Goal: Transaction & Acquisition: Book appointment/travel/reservation

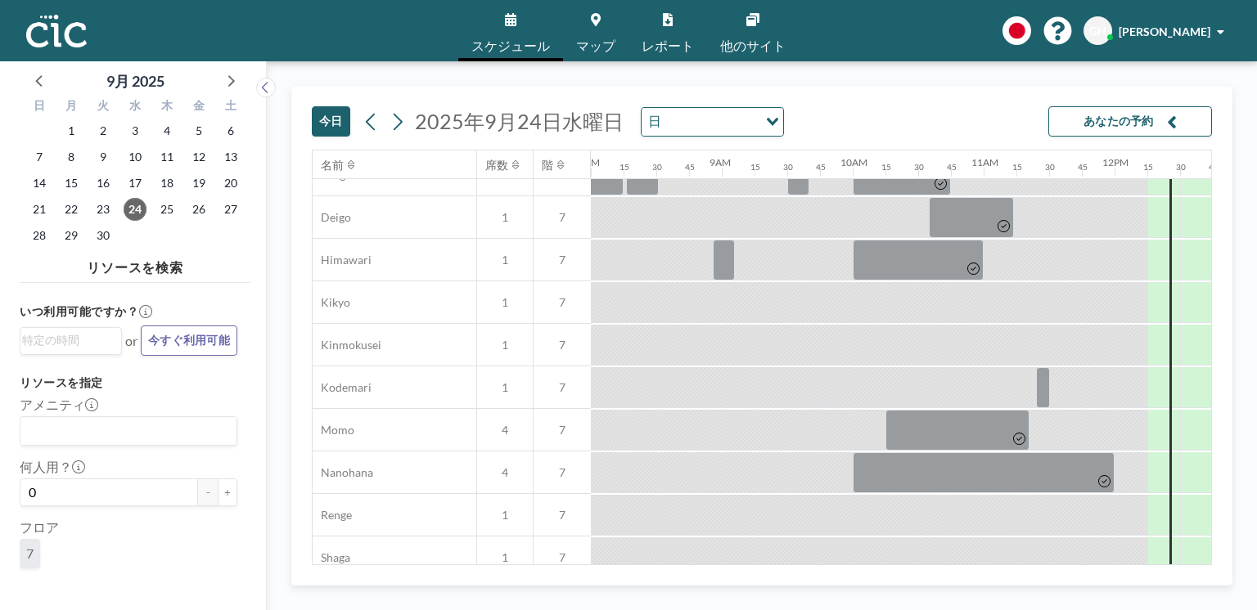
click at [816, 557] on div "Conference Room Hane 8 7 Hitsuji 6 7 Kaminari 4 7 Kasa 10 7 Kiri 10 7 Kumori 6 …" at bounding box center [975, 366] width 3420 height 1529
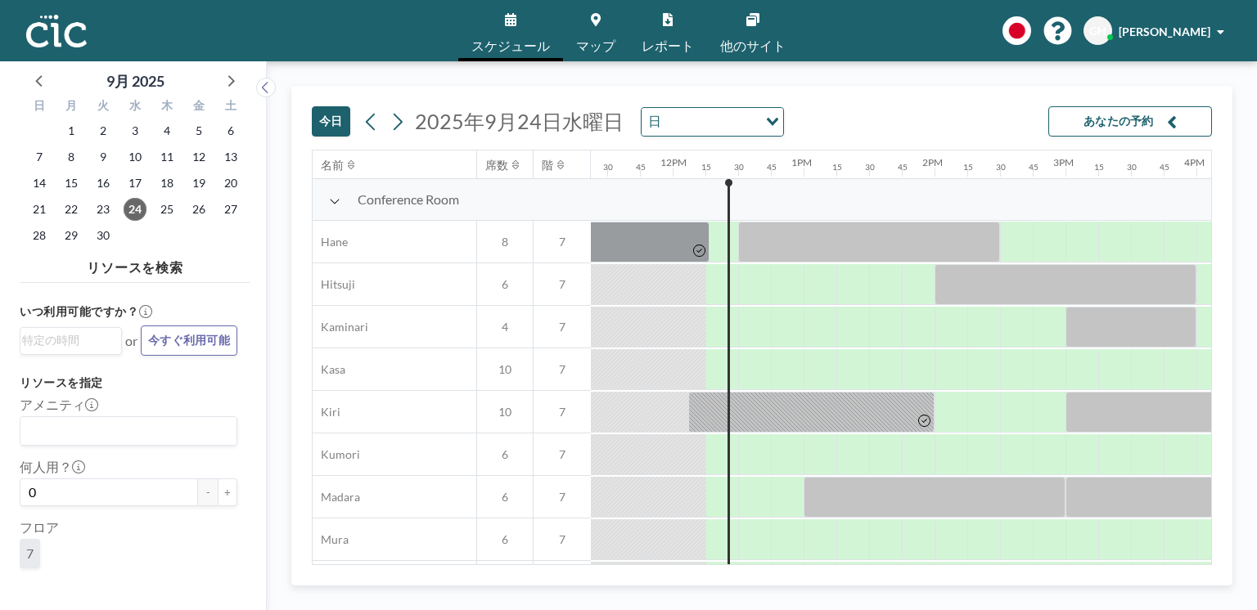
scroll to position [0, 1516]
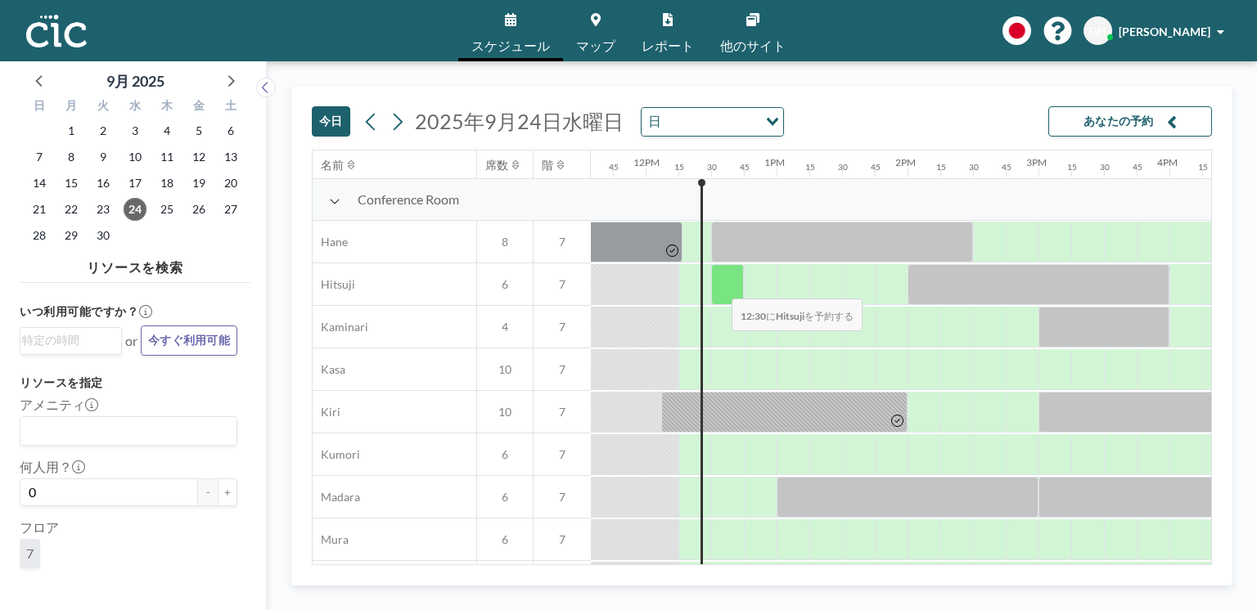
click at [718, 289] on div at bounding box center [727, 284] width 33 height 41
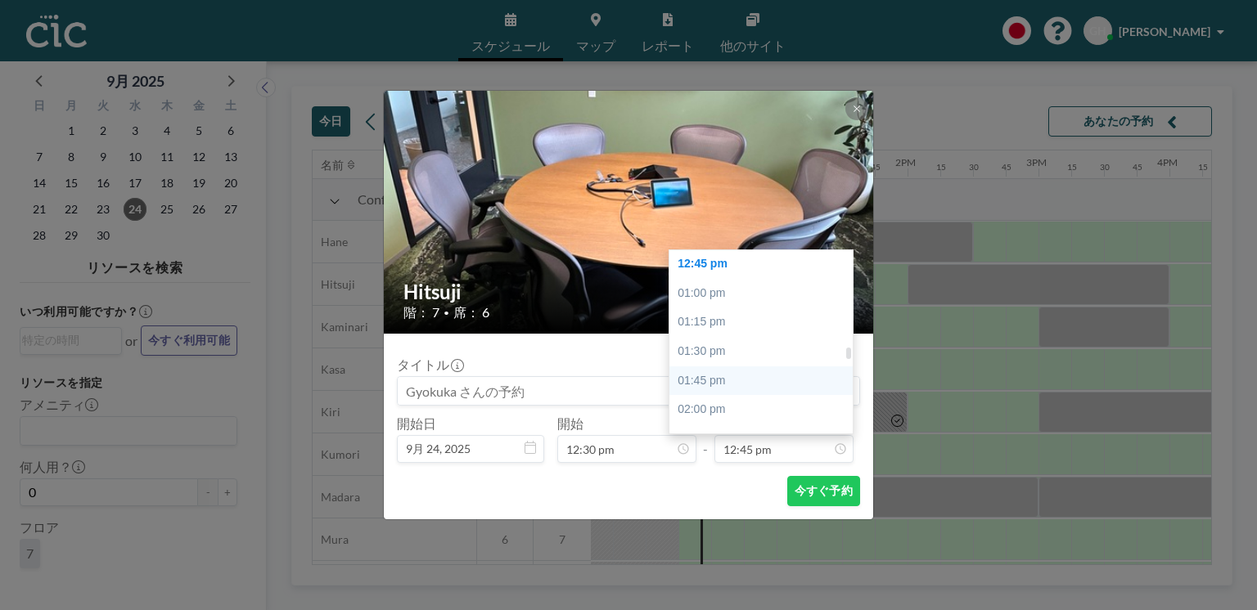
scroll to position [1513, 0]
click at [722, 325] on div "01:30 pm" at bounding box center [763, 324] width 188 height 29
type input "01:30 pm"
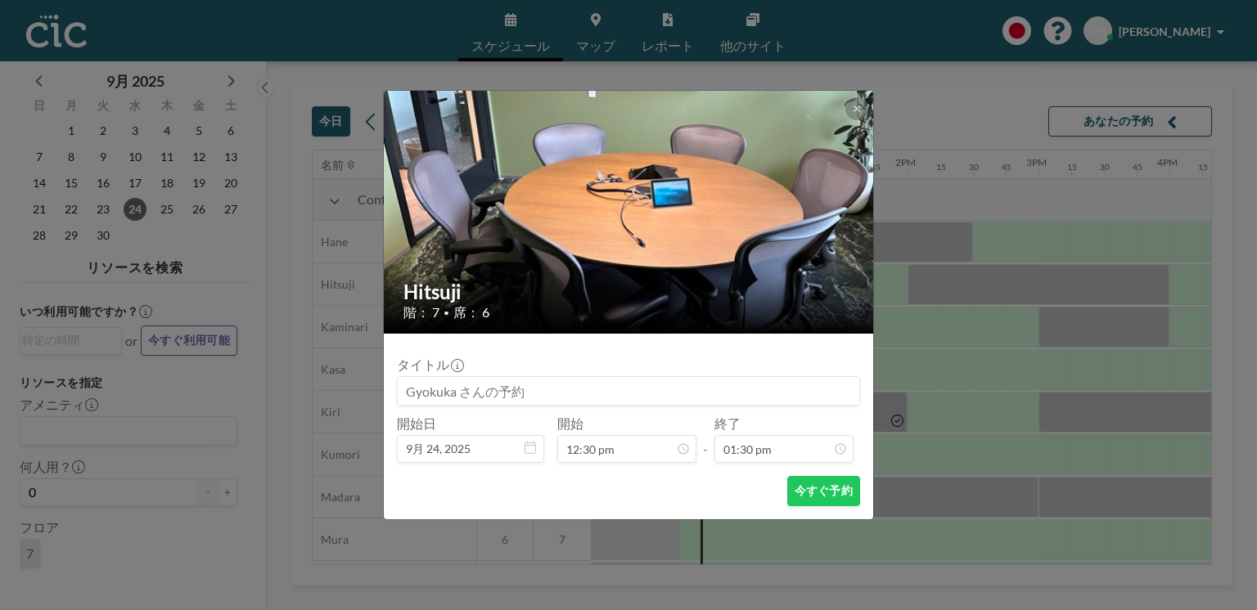
scroll to position [1572, 0]
click at [831, 482] on button "今すぐ予約" at bounding box center [823, 491] width 73 height 30
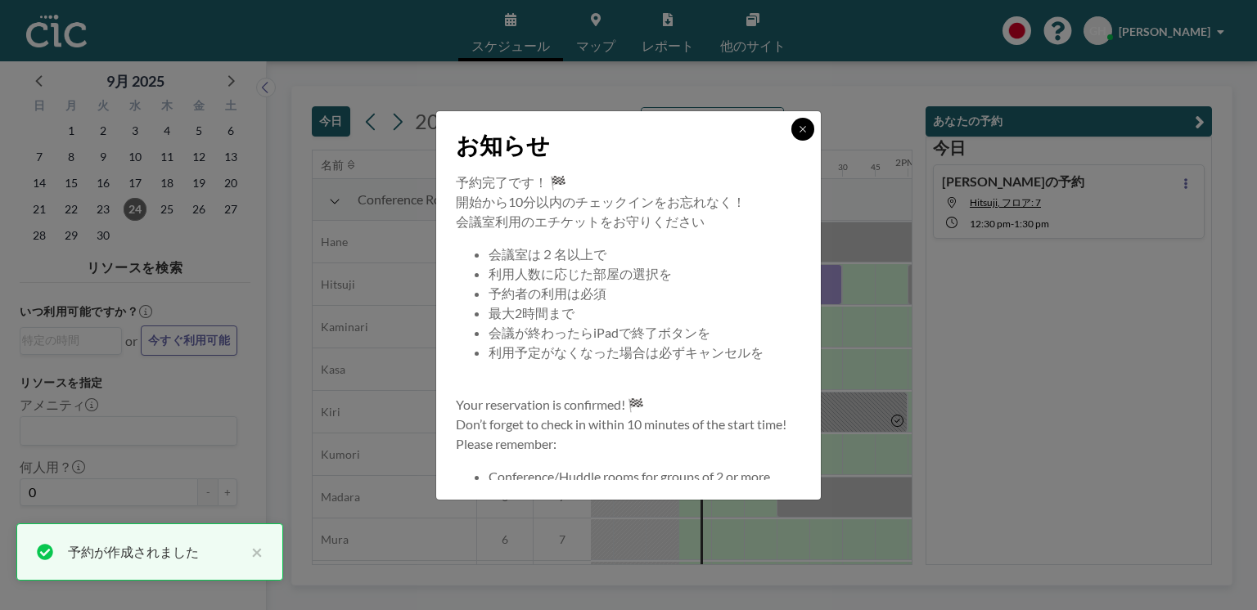
click at [802, 129] on icon at bounding box center [803, 129] width 10 height 10
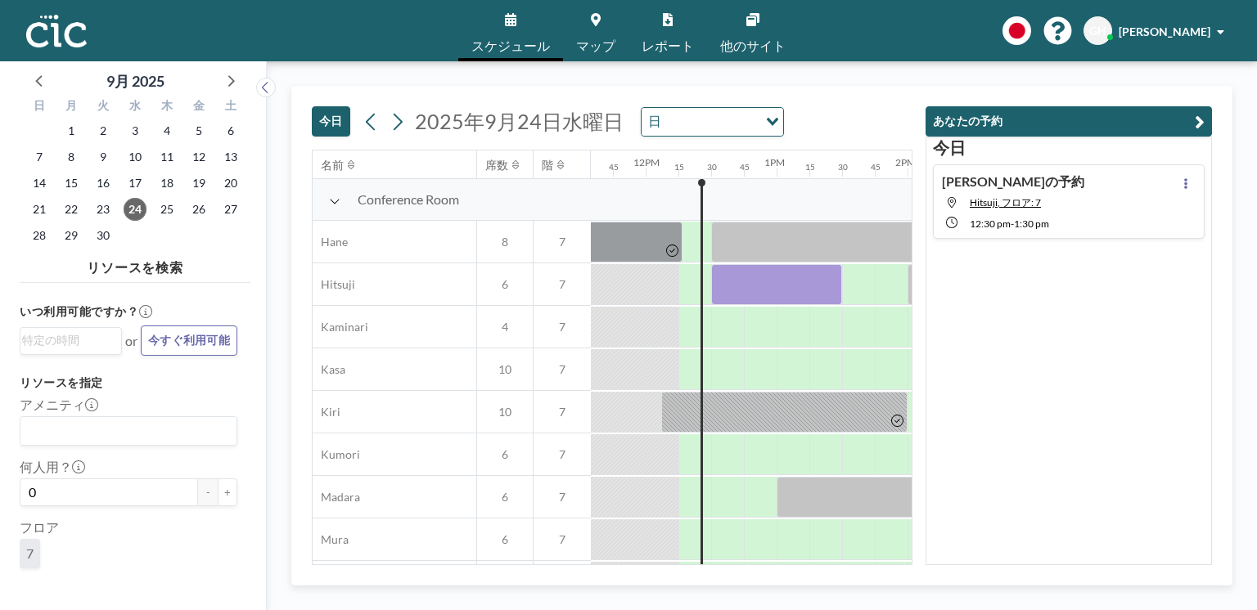
click at [992, 391] on div "今日 Gyokuka さんの予約 Hitsuji, フロア: 7 12:30 PM - 1:30 PM" at bounding box center [1068, 351] width 286 height 429
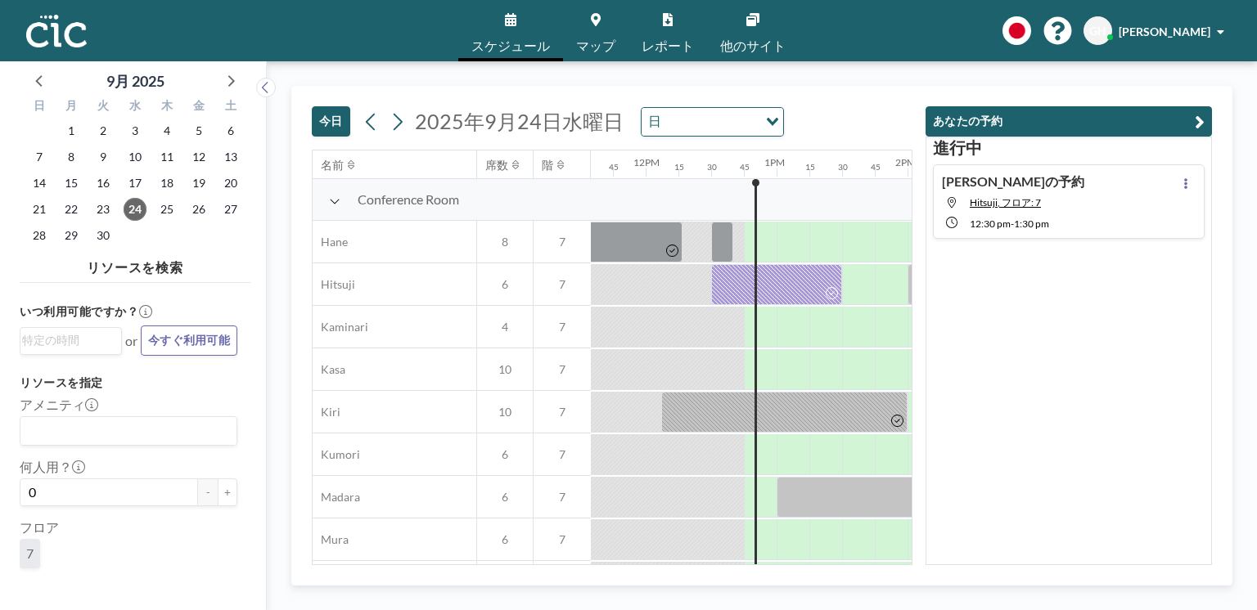
click at [691, 295] on div at bounding box center [694, 284] width 33 height 40
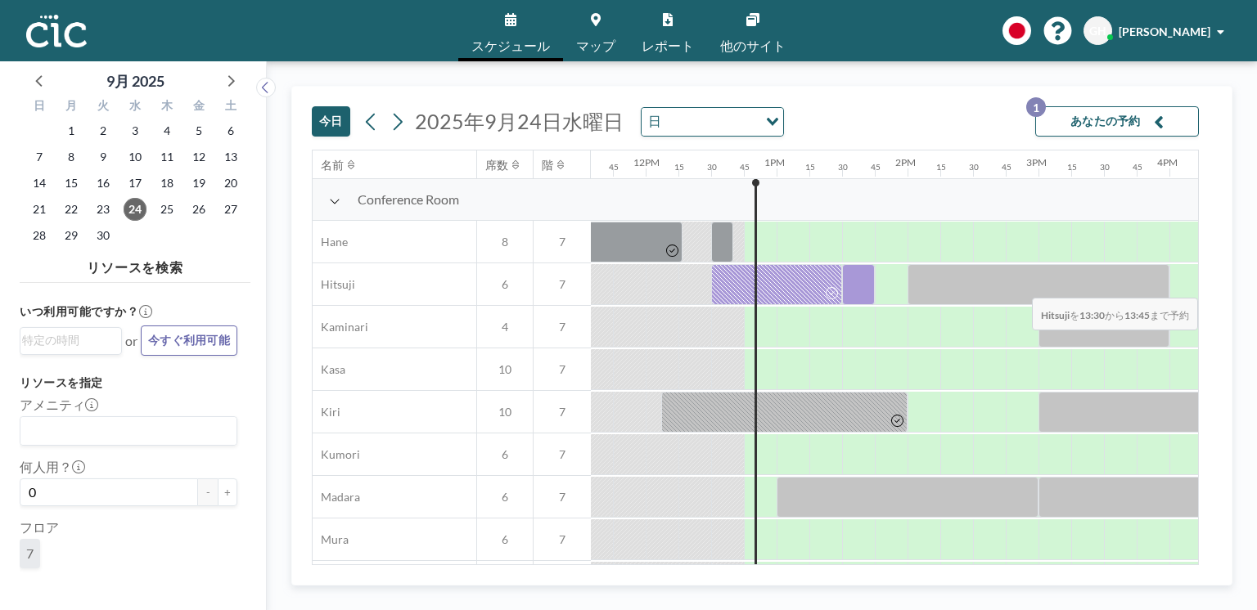
click at [862, 288] on div at bounding box center [858, 284] width 33 height 41
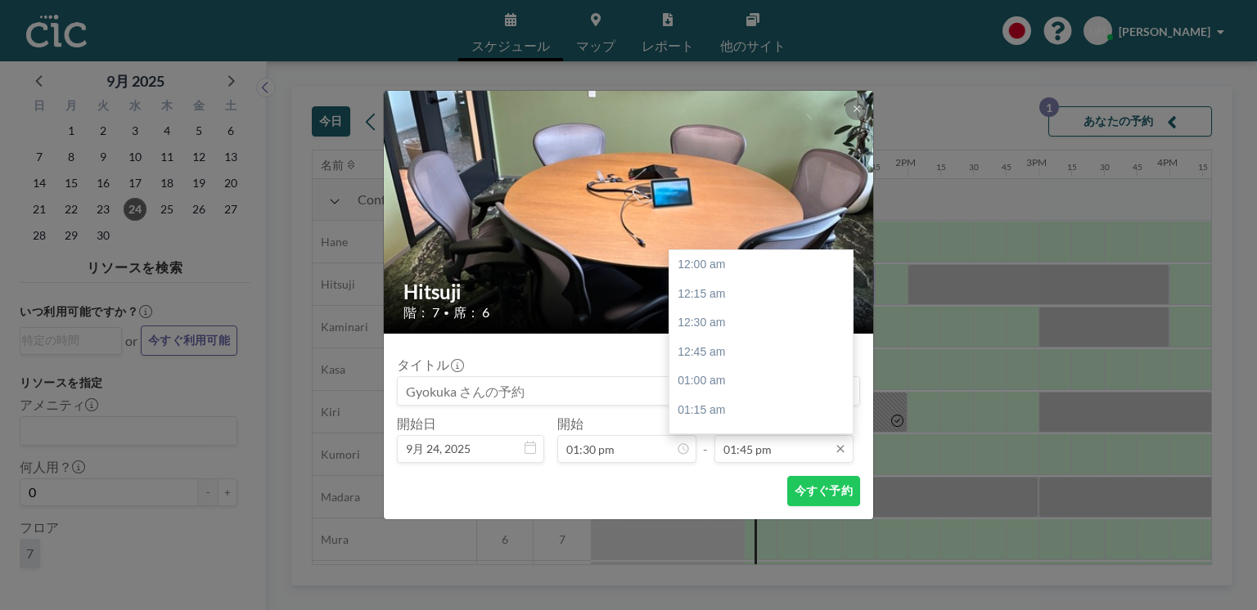
scroll to position [1601, 0]
click at [737, 355] on div "02:30 pm" at bounding box center [763, 352] width 188 height 29
type input "02:30 pm"
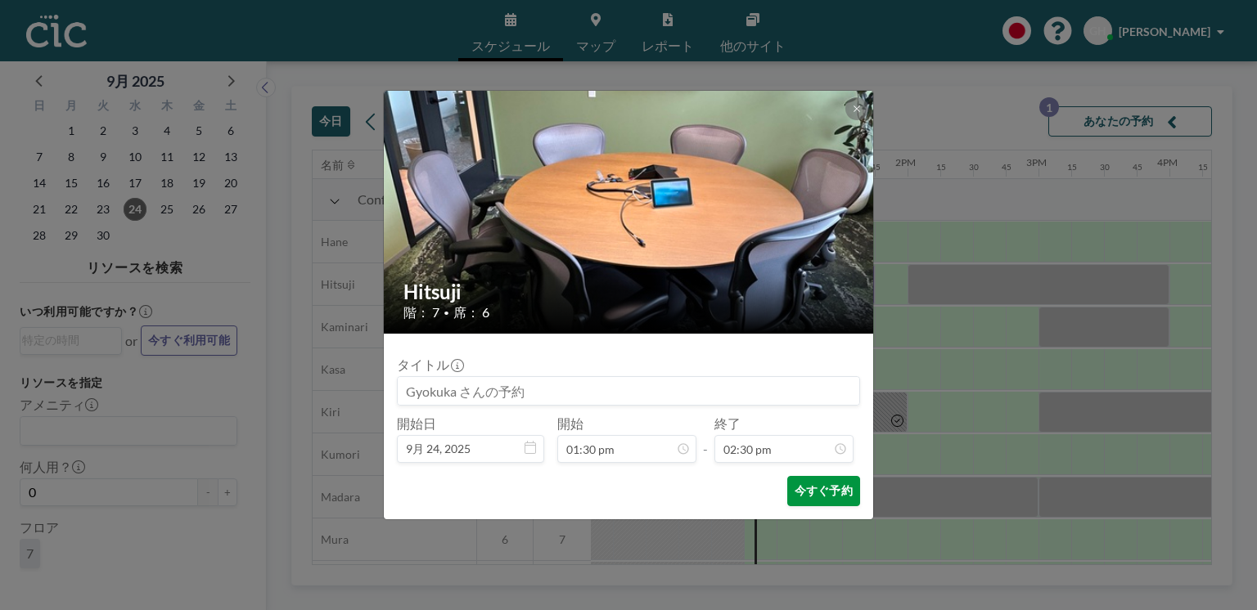
scroll to position [1689, 0]
click at [835, 486] on button "今すぐ予約" at bounding box center [823, 491] width 73 height 30
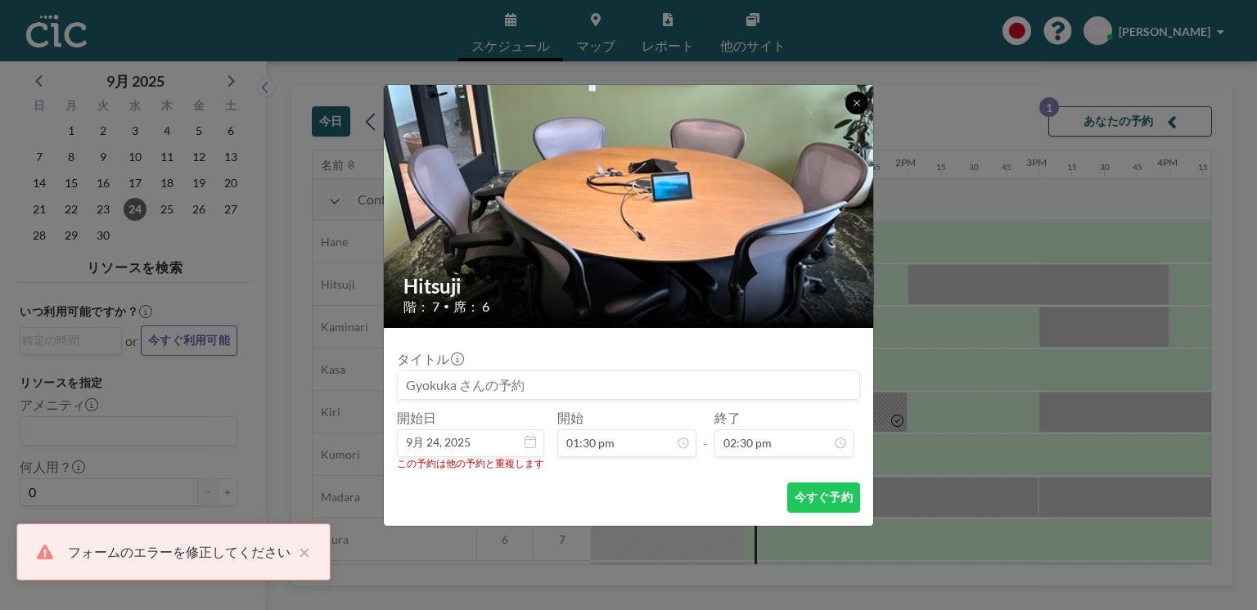
click at [857, 99] on icon at bounding box center [857, 103] width 10 height 10
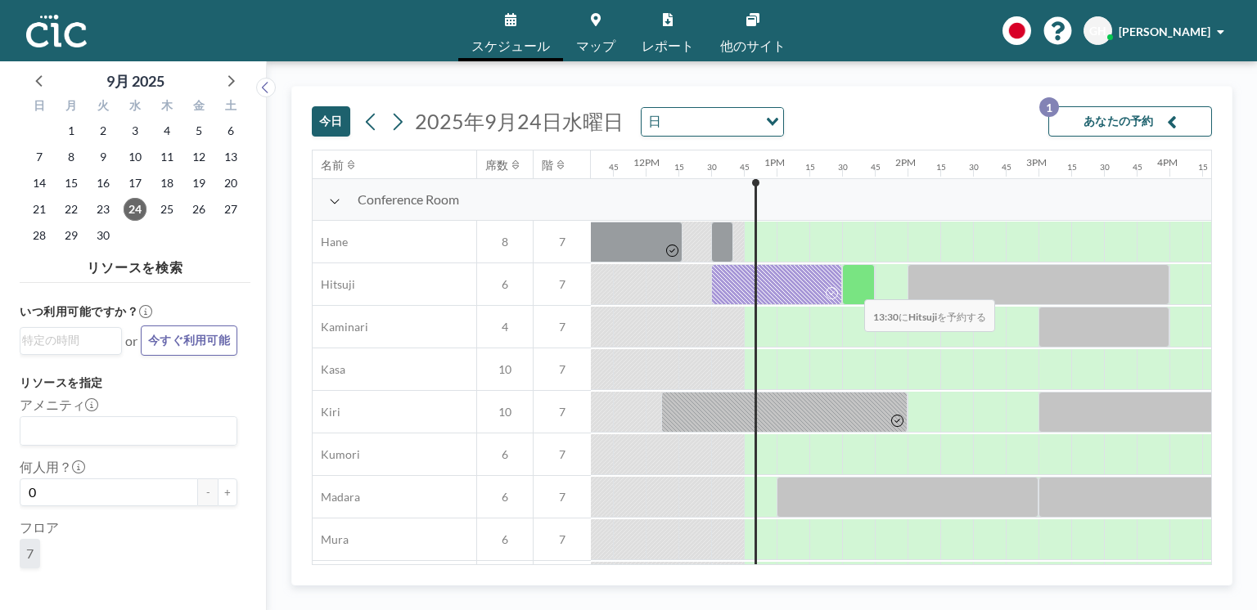
click at [851, 290] on div at bounding box center [858, 284] width 33 height 41
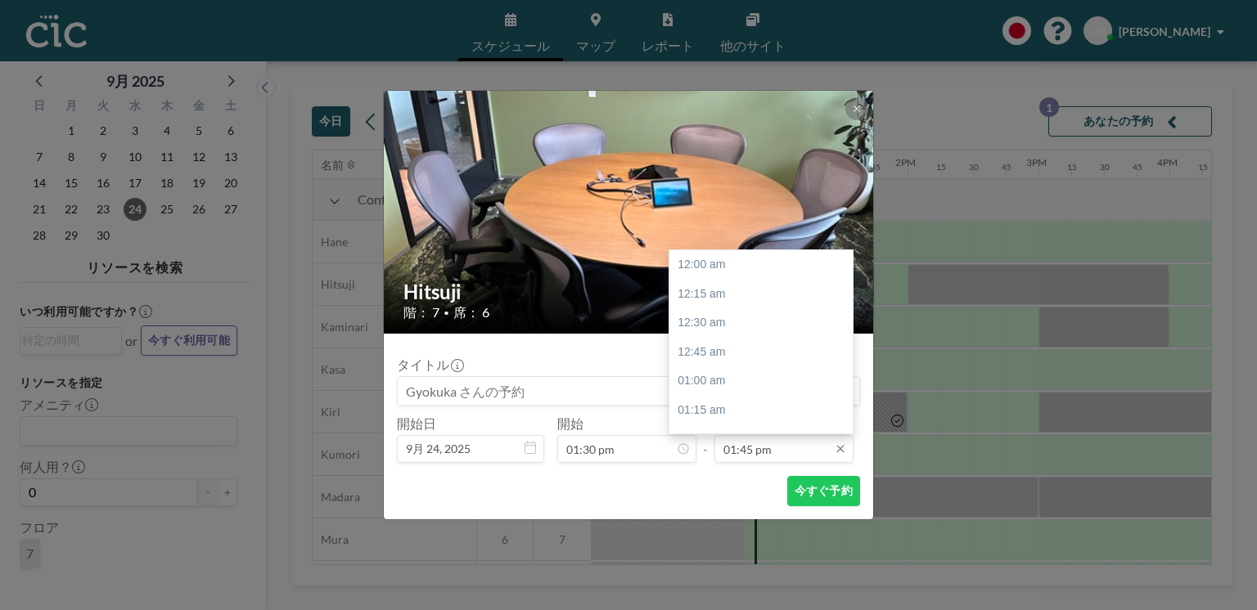
scroll to position [1601, 0]
click at [802, 448] on input "01:45 pm" at bounding box center [783, 449] width 139 height 28
click at [719, 282] on div "02:00 pm" at bounding box center [763, 294] width 188 height 29
type input "02:00 pm"
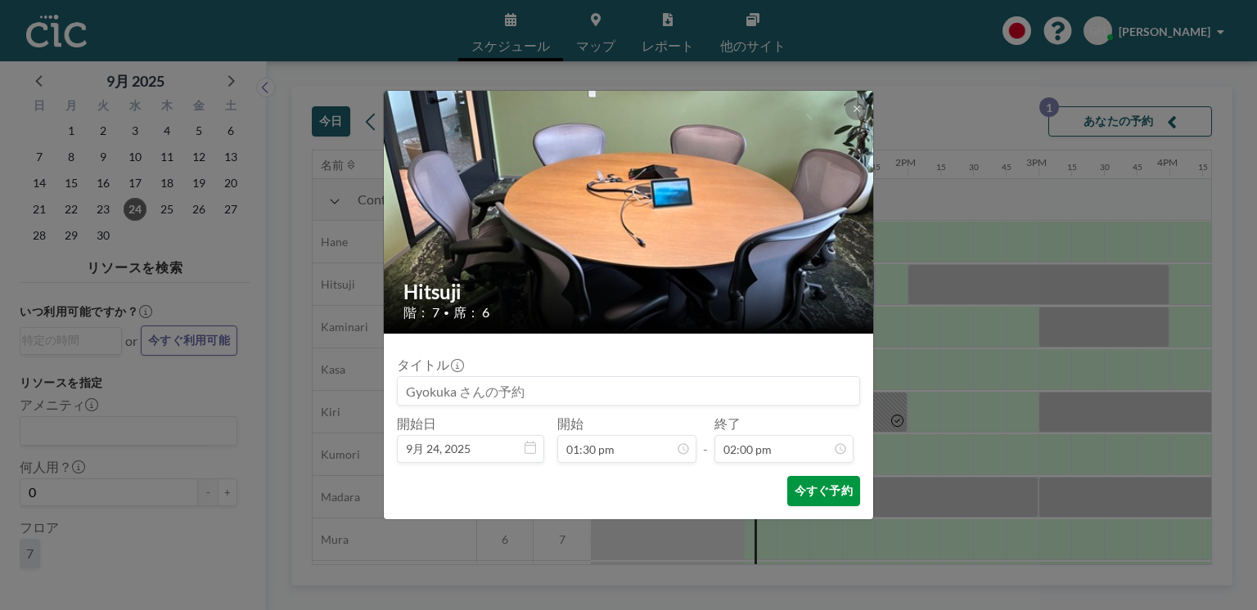
scroll to position [1631, 0]
click at [832, 496] on button "今すぐ予約" at bounding box center [823, 491] width 73 height 30
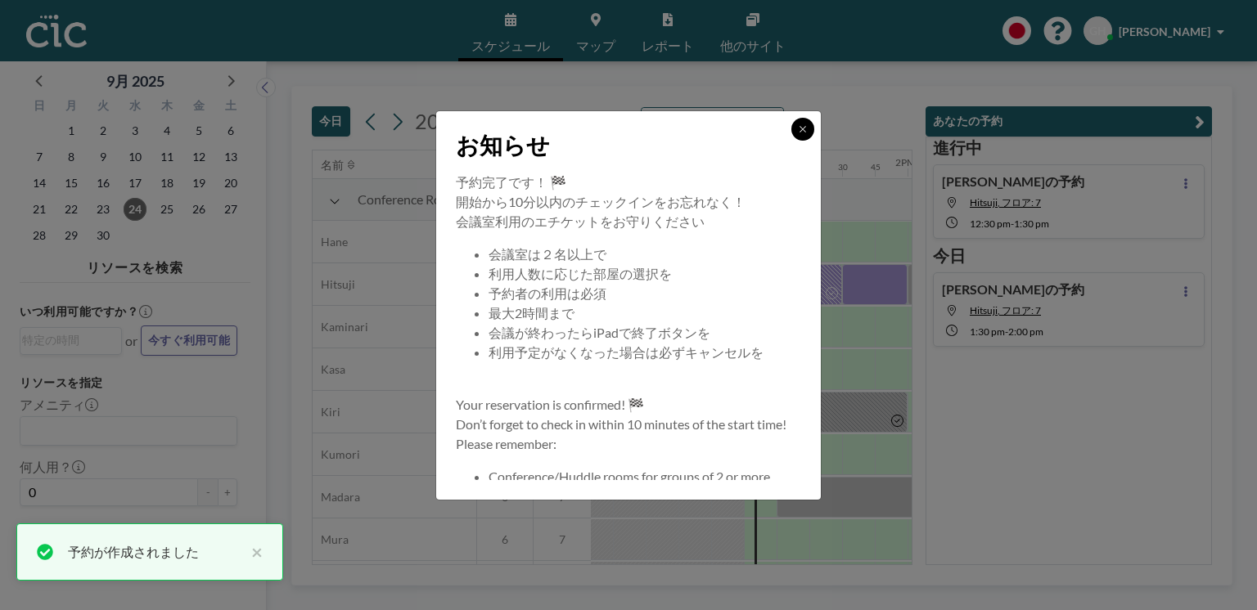
click at [802, 128] on icon at bounding box center [803, 129] width 10 height 10
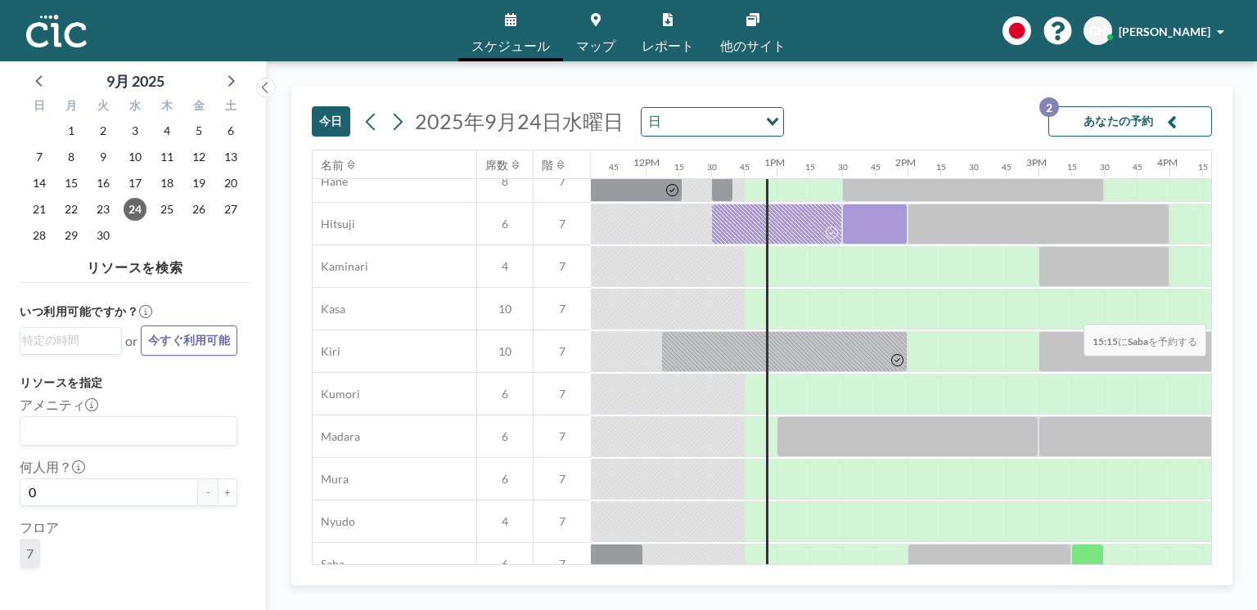
scroll to position [0, 1516]
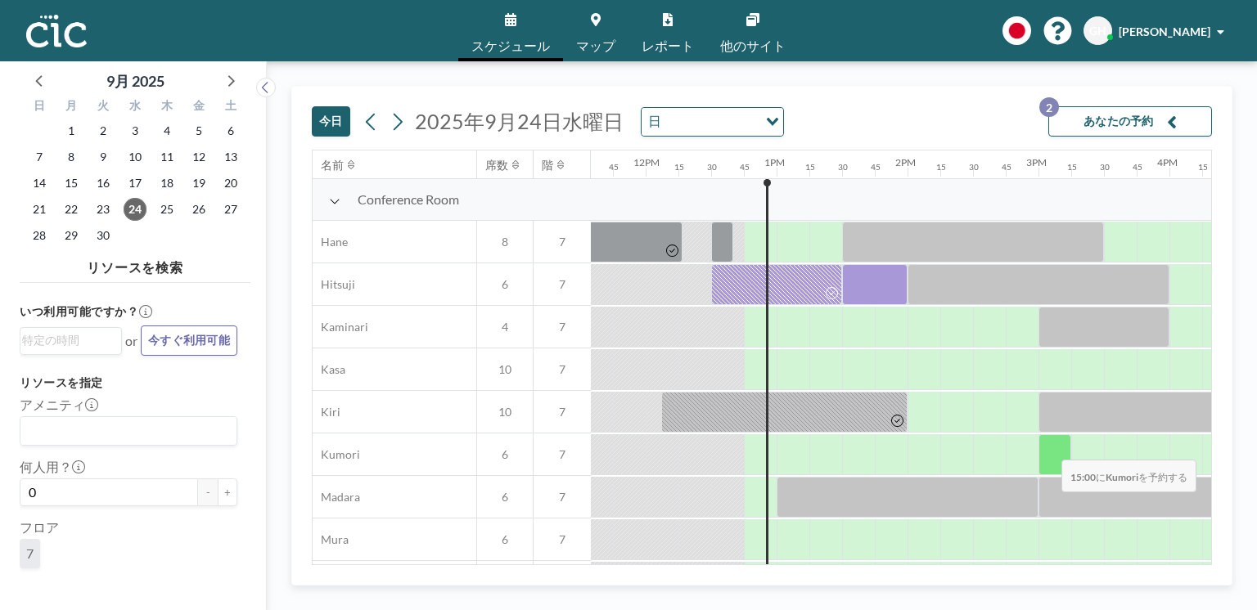
click at [1048, 450] on div at bounding box center [1054, 454] width 33 height 41
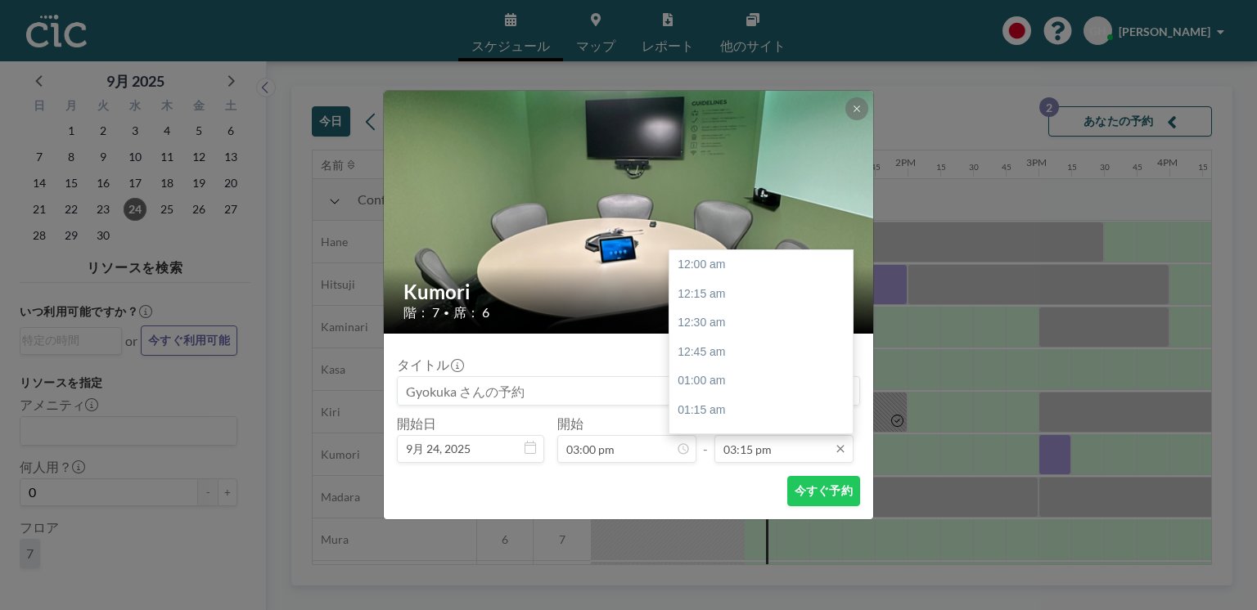
scroll to position [1777, 0]
click at [793, 447] on input "03:15 pm" at bounding box center [783, 449] width 139 height 28
click at [728, 347] on div "04:00 pm" at bounding box center [763, 351] width 188 height 29
type input "04:00 pm"
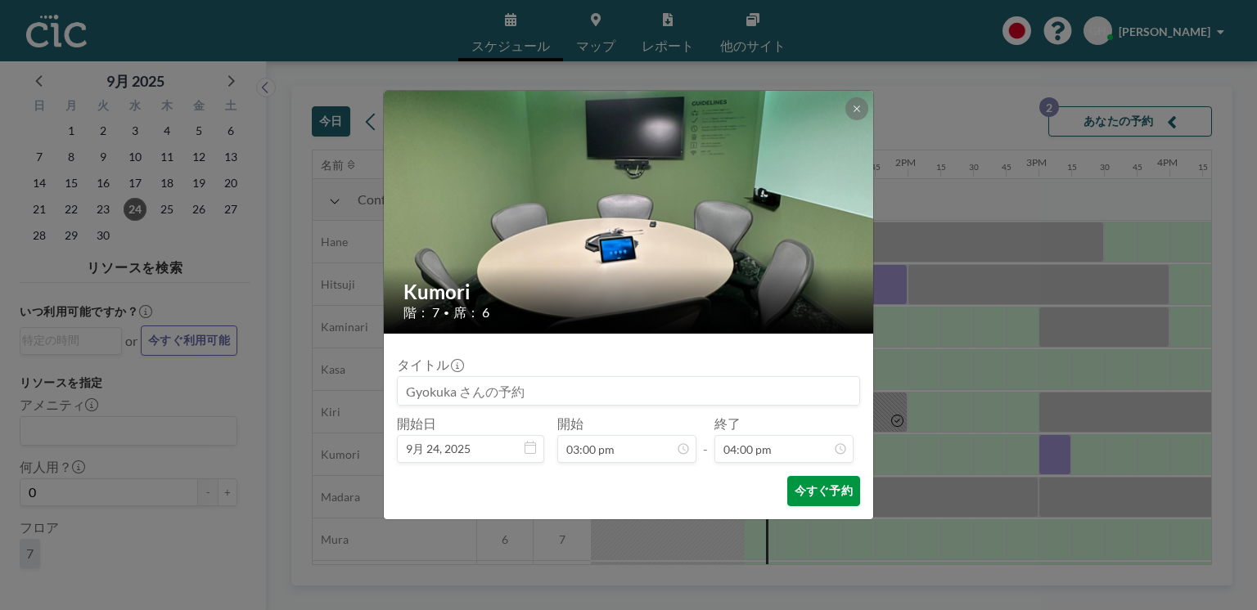
click at [822, 491] on button "今すぐ予約" at bounding box center [823, 491] width 73 height 30
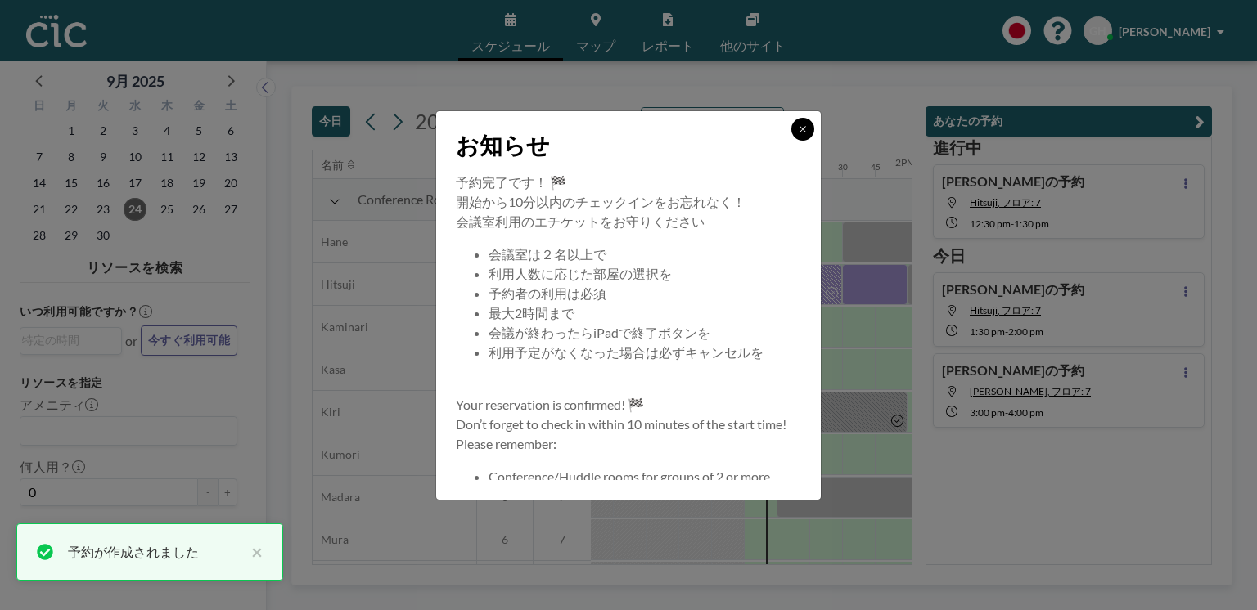
click at [801, 129] on icon at bounding box center [802, 129] width 6 height 6
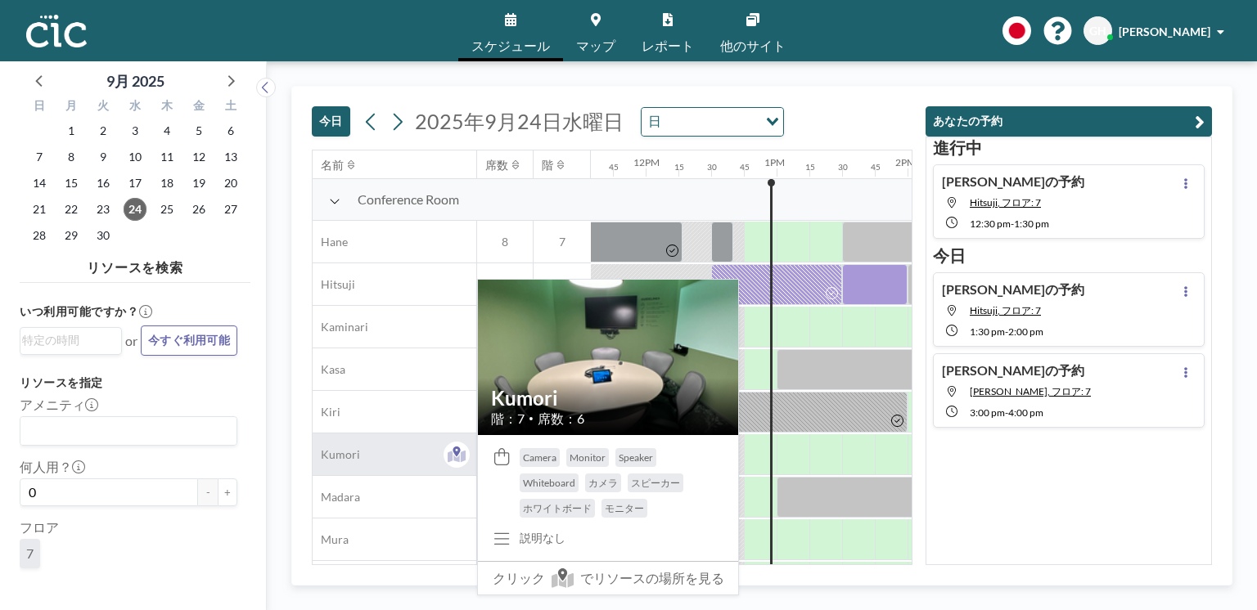
click at [349, 451] on span "Kumori" at bounding box center [336, 455] width 47 height 15
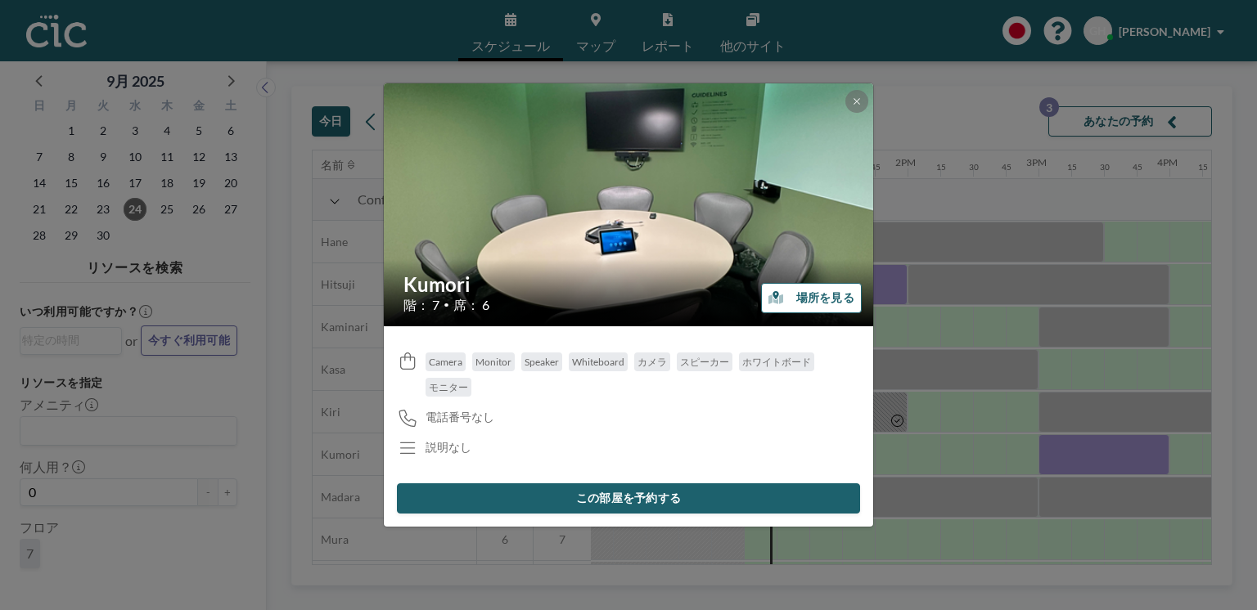
click at [831, 292] on button "場所を見る" at bounding box center [811, 298] width 101 height 30
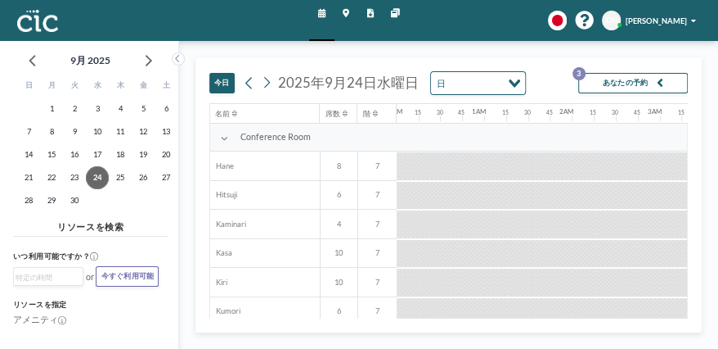
scroll to position [0, 1022]
